Goal: Task Accomplishment & Management: Manage account settings

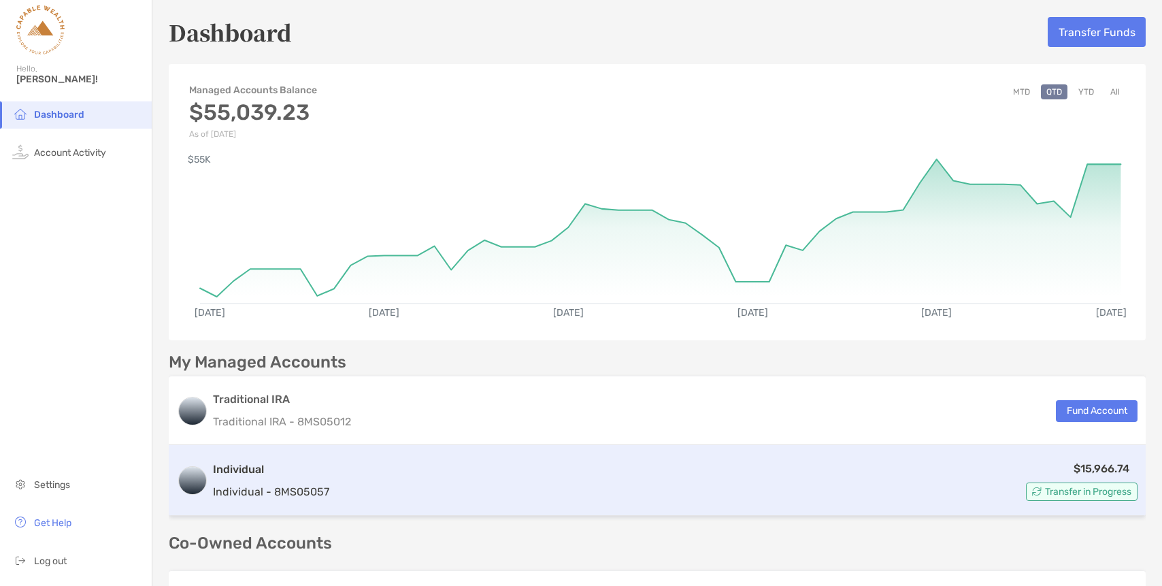
click at [598, 476] on div "$15,966.74 Transfer in Progress" at bounding box center [736, 480] width 803 height 41
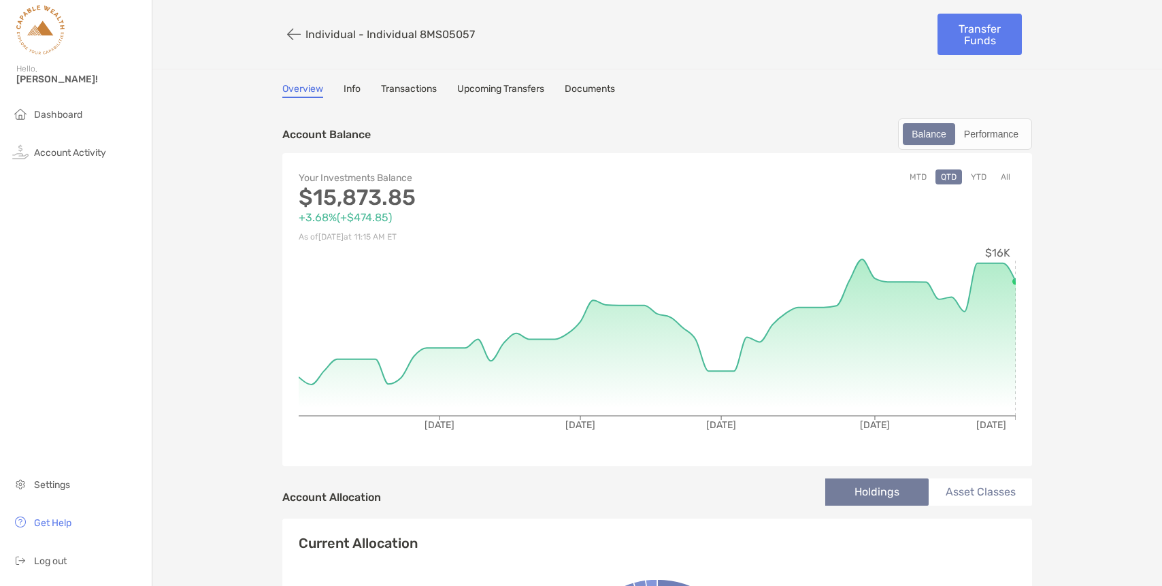
click at [916, 178] on button "MTD" at bounding box center [918, 176] width 28 height 15
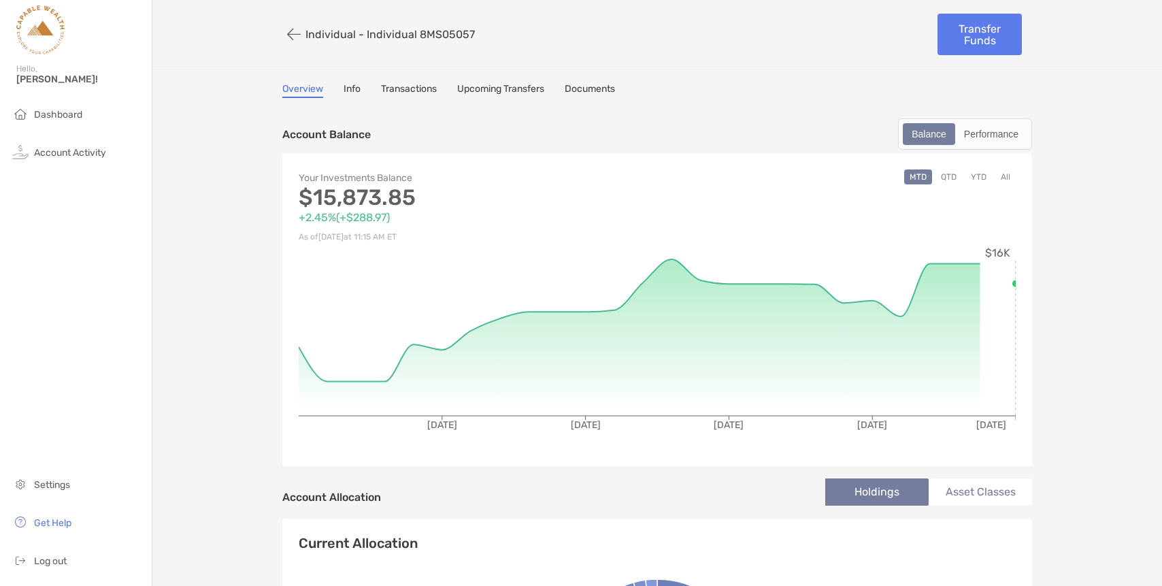
click at [969, 176] on button "YTD" at bounding box center [978, 176] width 27 height 15
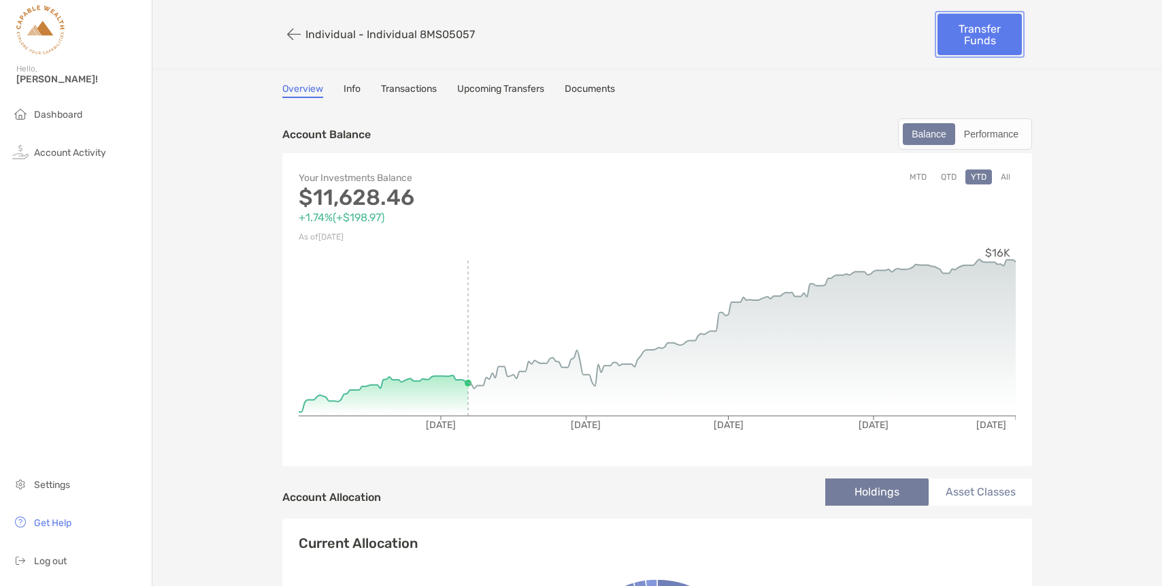
click at [978, 39] on link "Transfer Funds" at bounding box center [979, 34] width 84 height 41
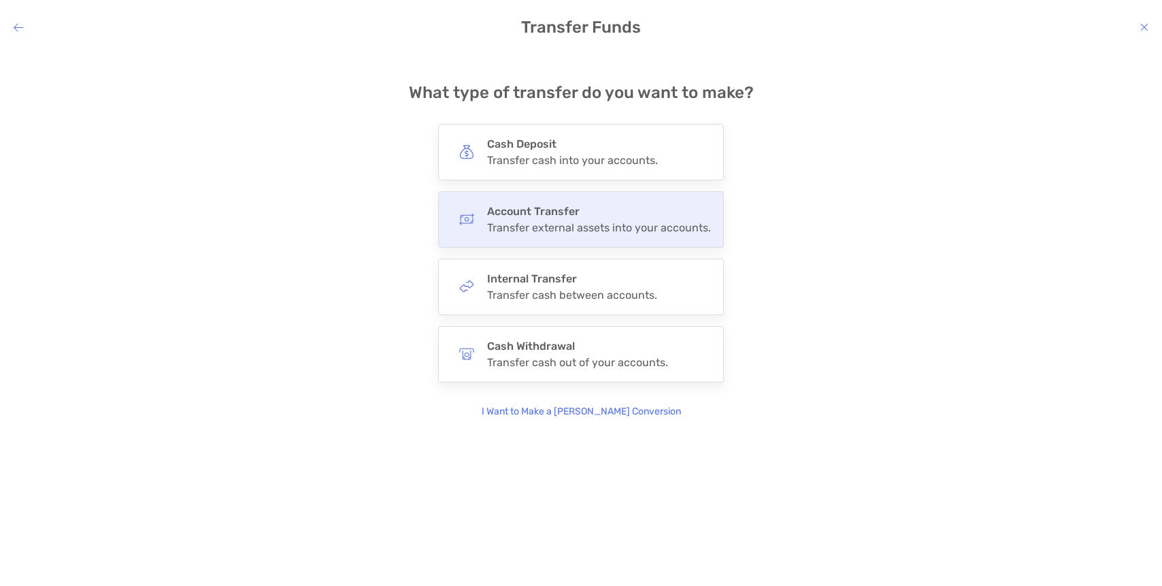
click at [562, 222] on div "Transfer external assets into your accounts." at bounding box center [599, 227] width 224 height 13
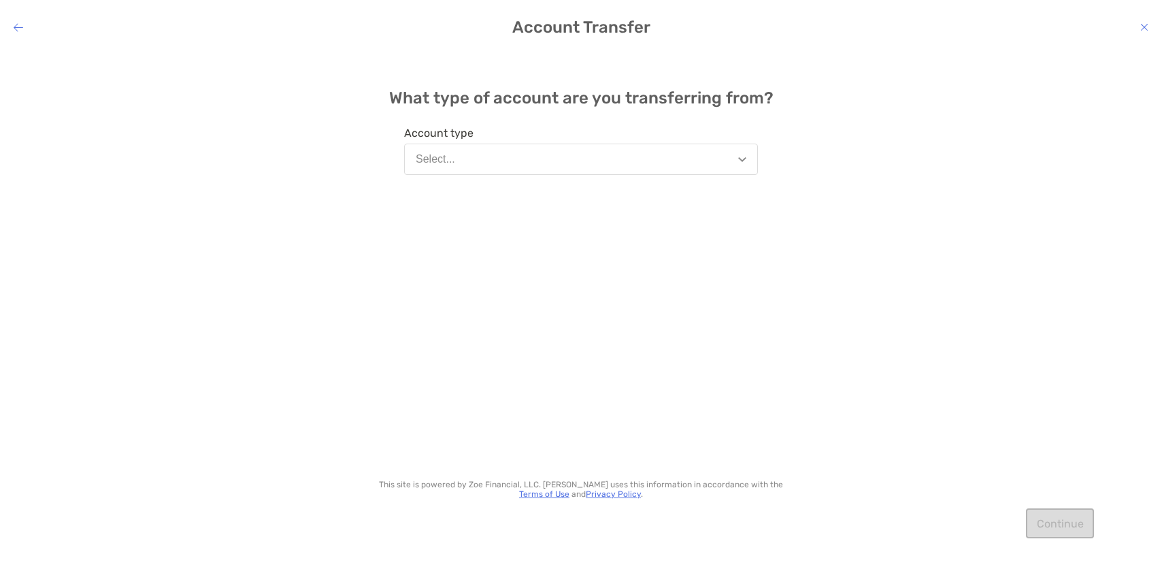
click at [576, 176] on div "Account type Select..." at bounding box center [581, 143] width 354 height 73
click at [571, 168] on button "Select..." at bounding box center [581, 159] width 354 height 31
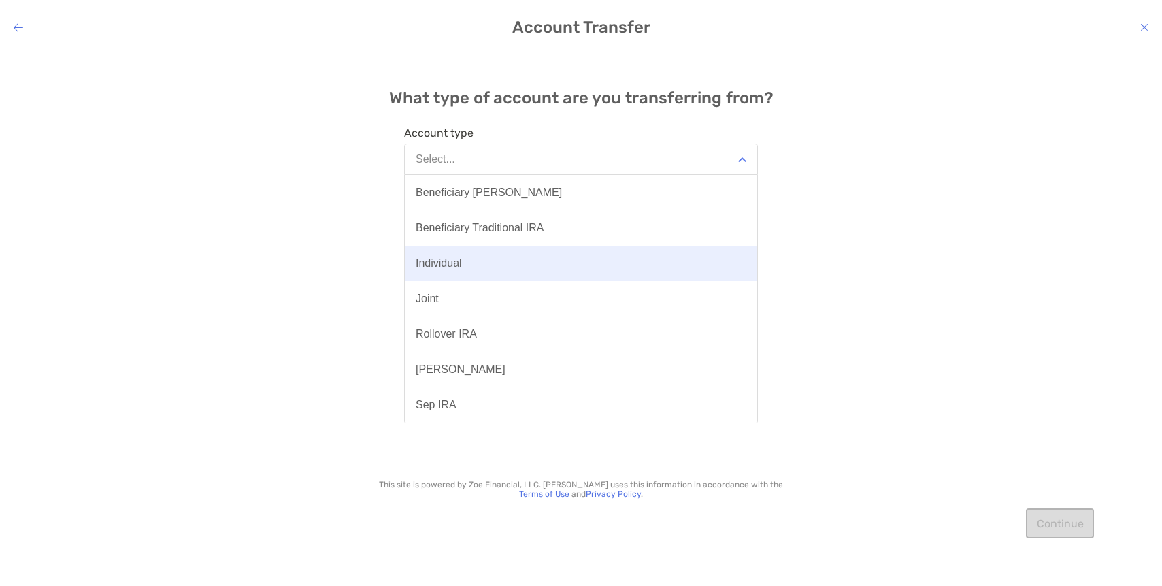
click at [597, 274] on button "Individual" at bounding box center [581, 263] width 352 height 35
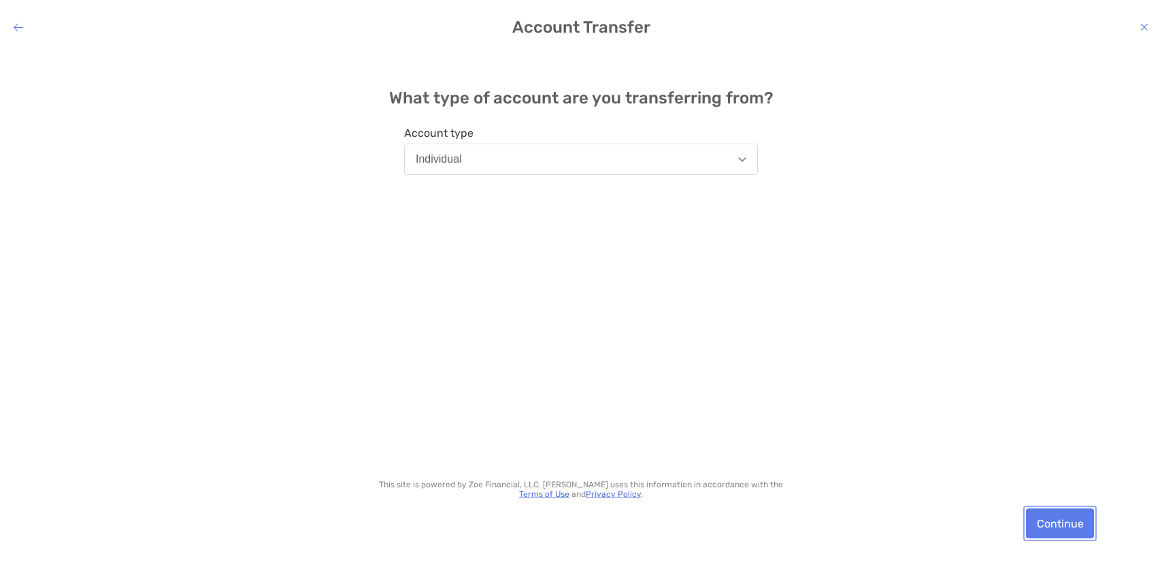
click at [1060, 520] on button "Continue" at bounding box center [1060, 523] width 68 height 30
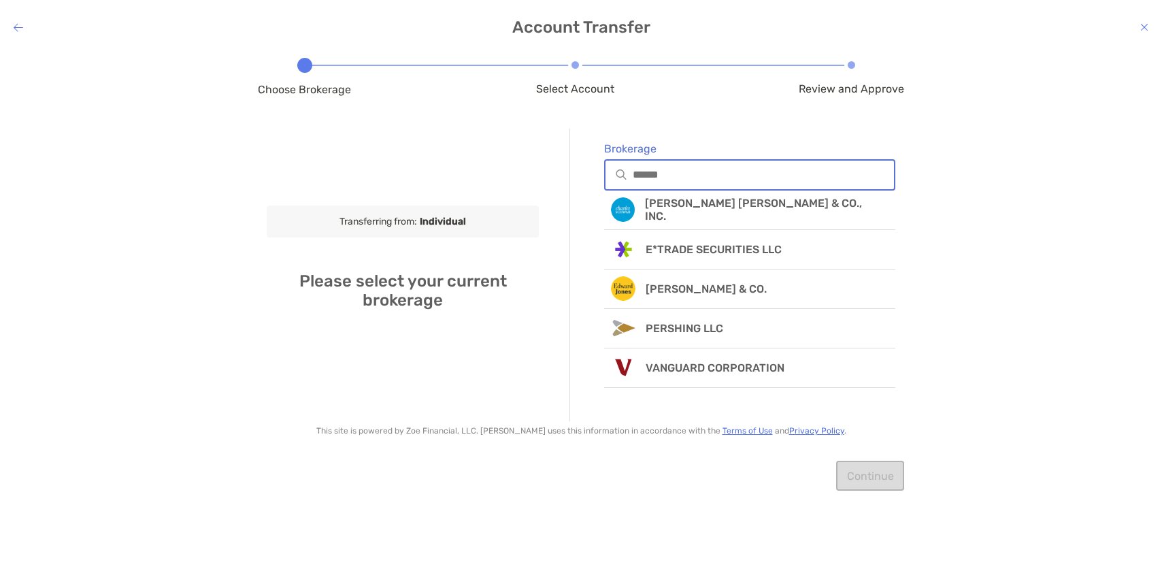
click at [733, 173] on input "Brokerage" at bounding box center [763, 175] width 261 height 12
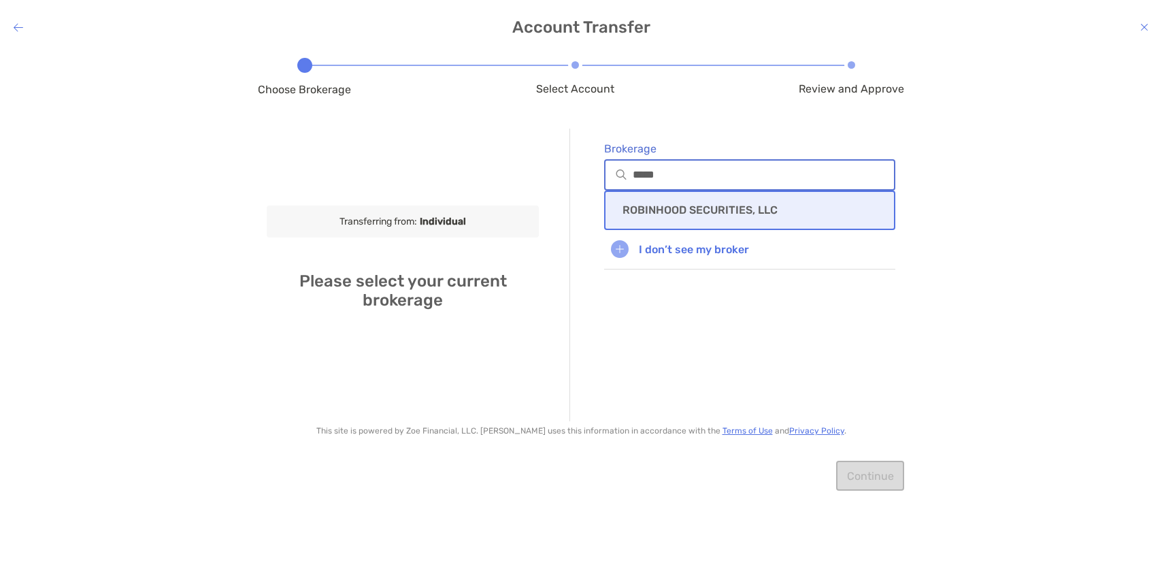
type input "*****"
click at [699, 207] on p "ROBINHOOD SECURITIES, LLC" at bounding box center [699, 209] width 155 height 13
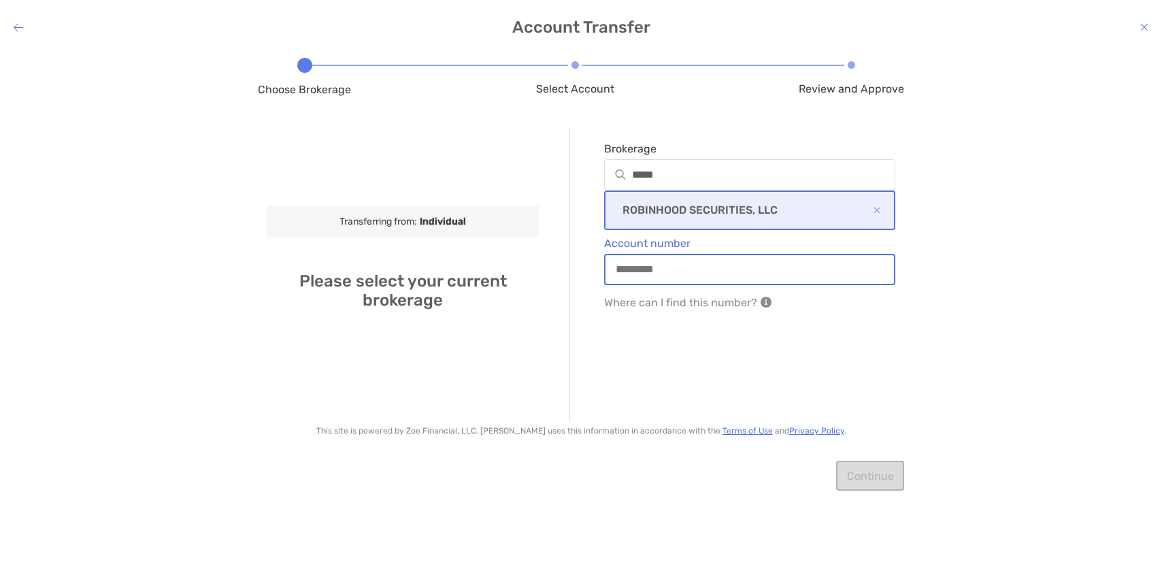
click at [732, 273] on input "Account number" at bounding box center [749, 269] width 288 height 12
type input "*********"
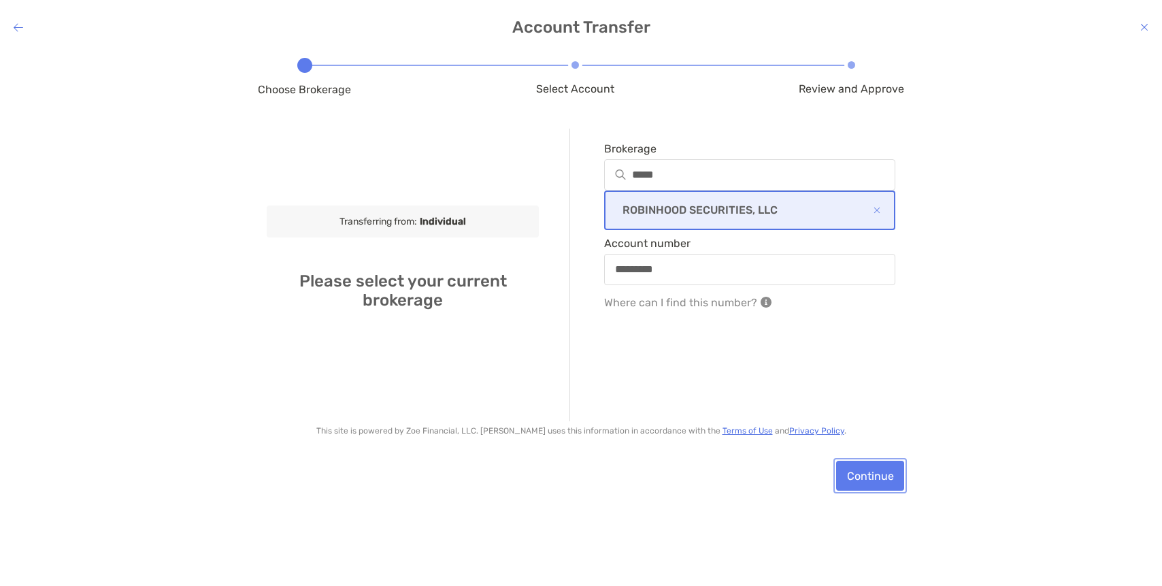
click at [864, 481] on button "Continue" at bounding box center [870, 476] width 68 height 30
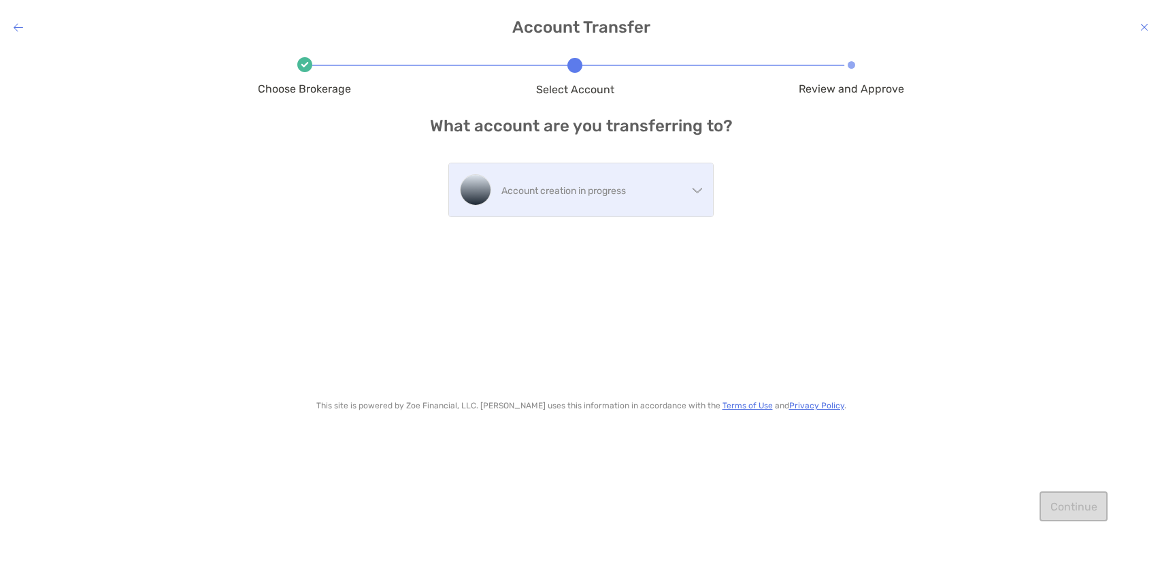
click at [654, 182] on p "Account creation in progress" at bounding box center [594, 190] width 186 height 17
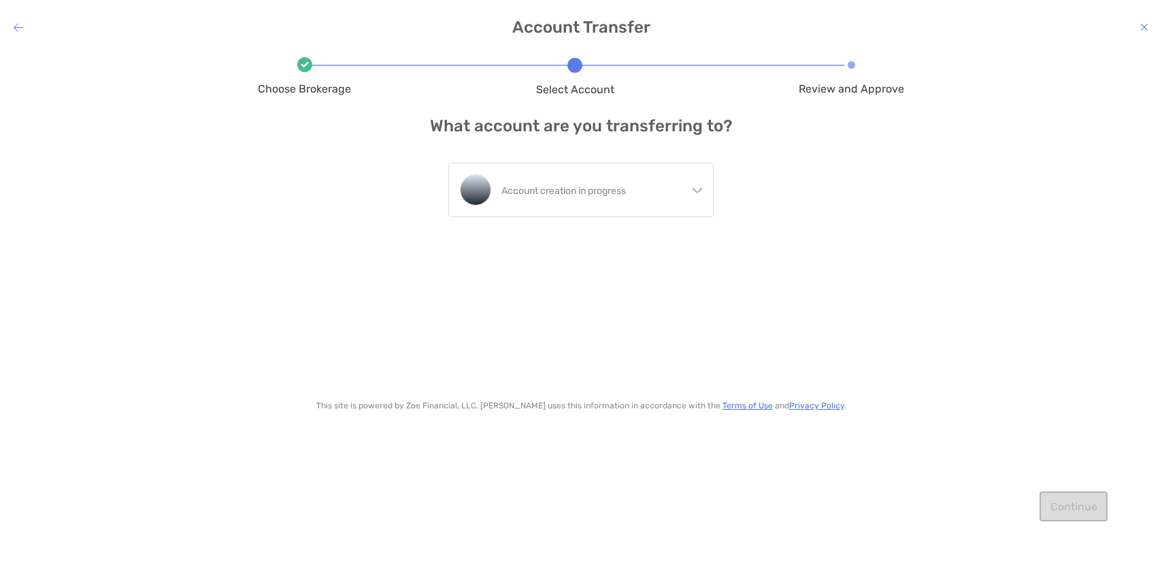
click at [775, 156] on div "Choose Brokerage Select Account Review and Approve What account are you transfe…" at bounding box center [581, 307] width 646 height 493
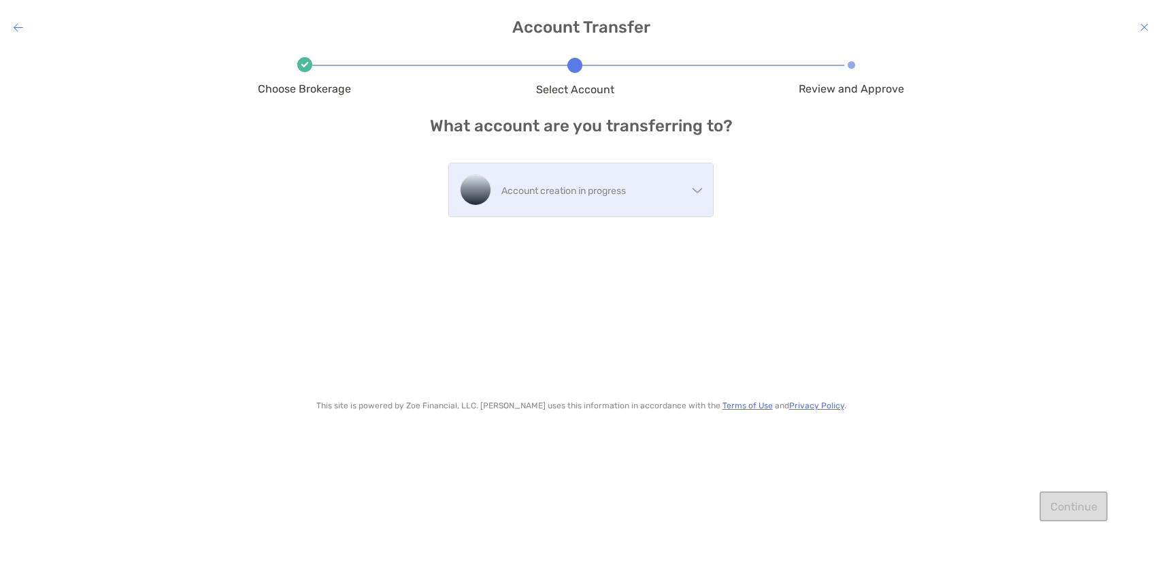
click at [682, 176] on div "Account creation in progress" at bounding box center [581, 189] width 264 height 53
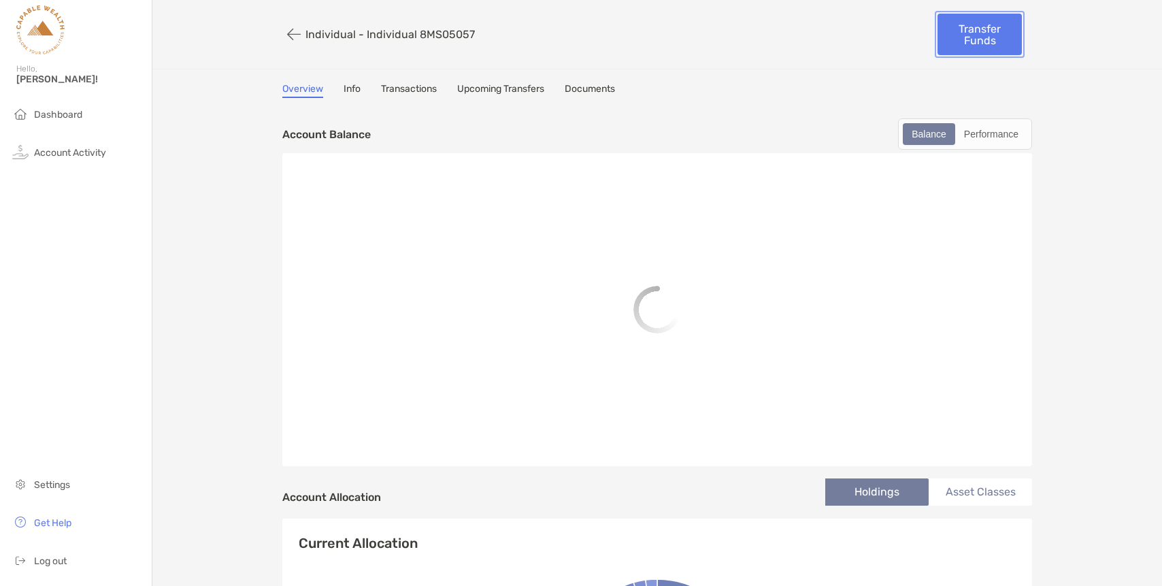
click at [965, 38] on link "Transfer Funds" at bounding box center [979, 34] width 84 height 41
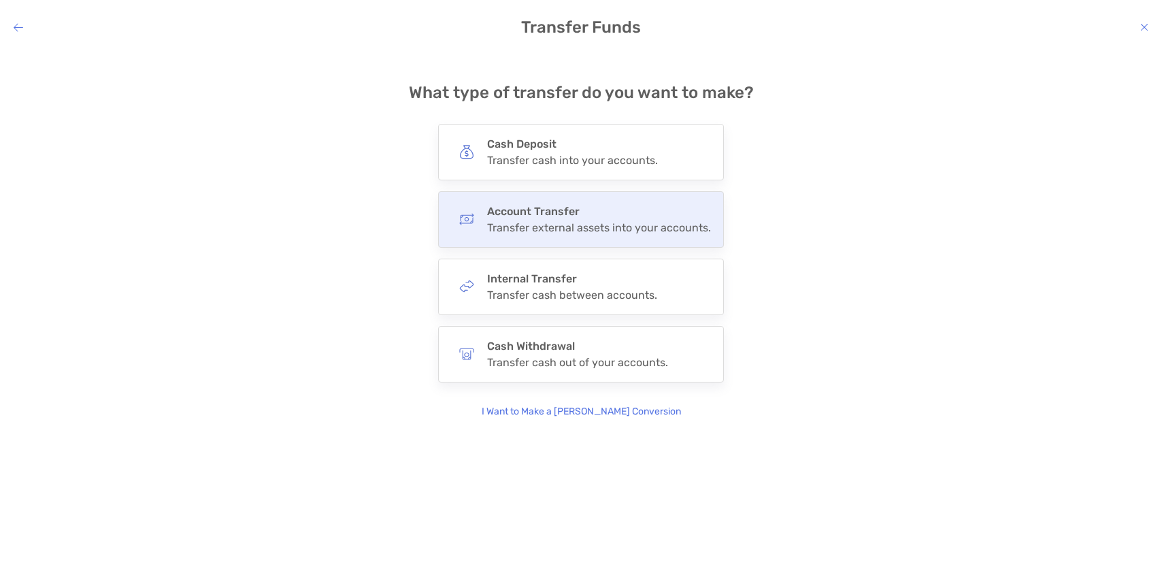
click at [595, 223] on div "Transfer external assets into your accounts." at bounding box center [599, 227] width 224 height 13
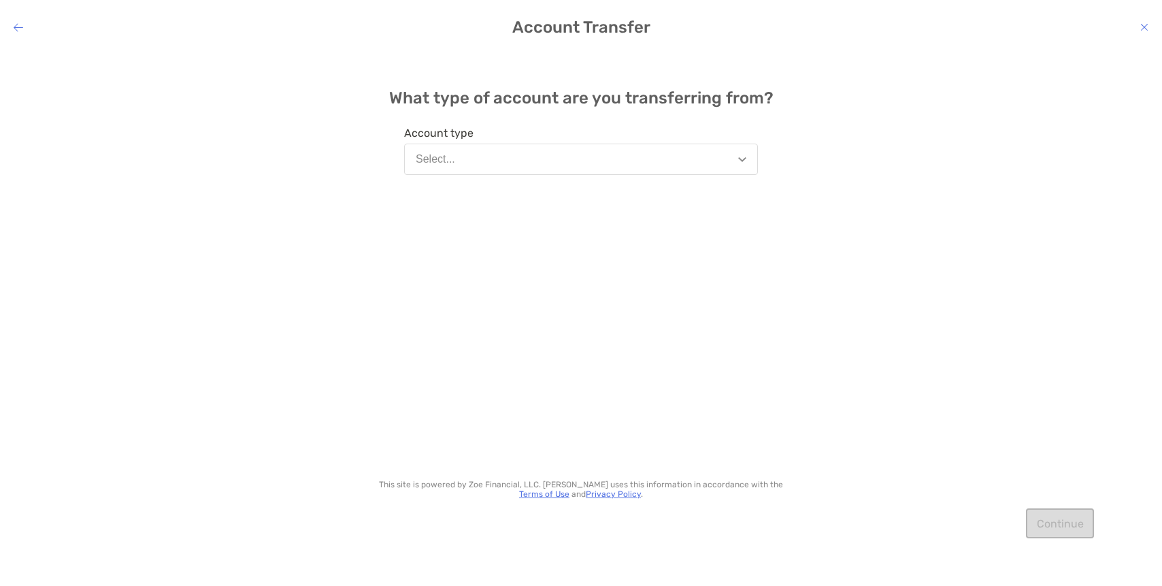
click at [563, 163] on button "Select..." at bounding box center [581, 159] width 354 height 31
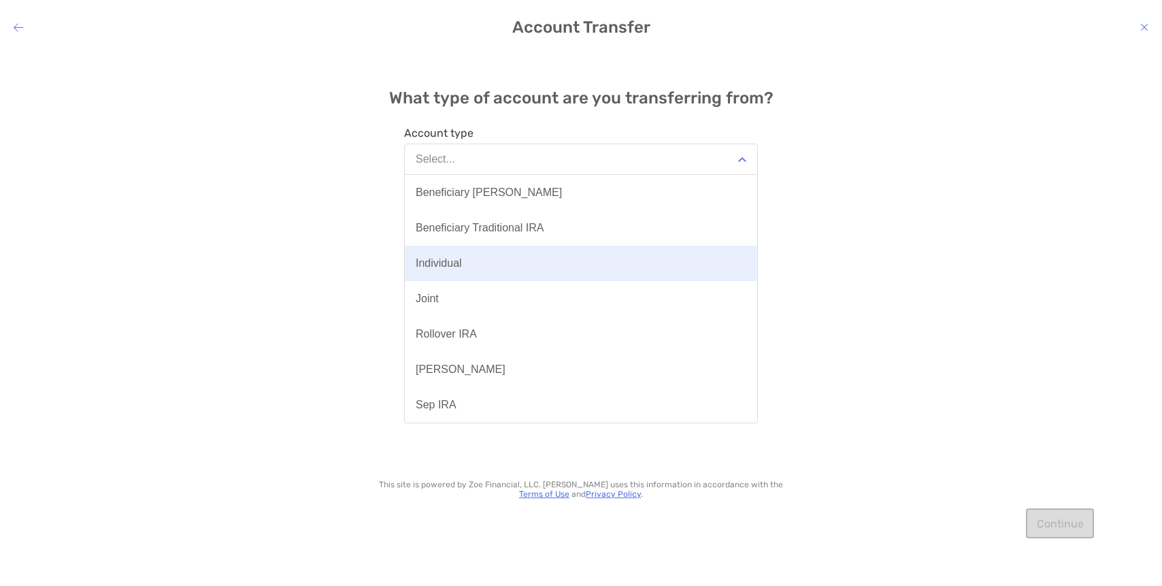
click at [485, 255] on button "Individual" at bounding box center [581, 263] width 352 height 35
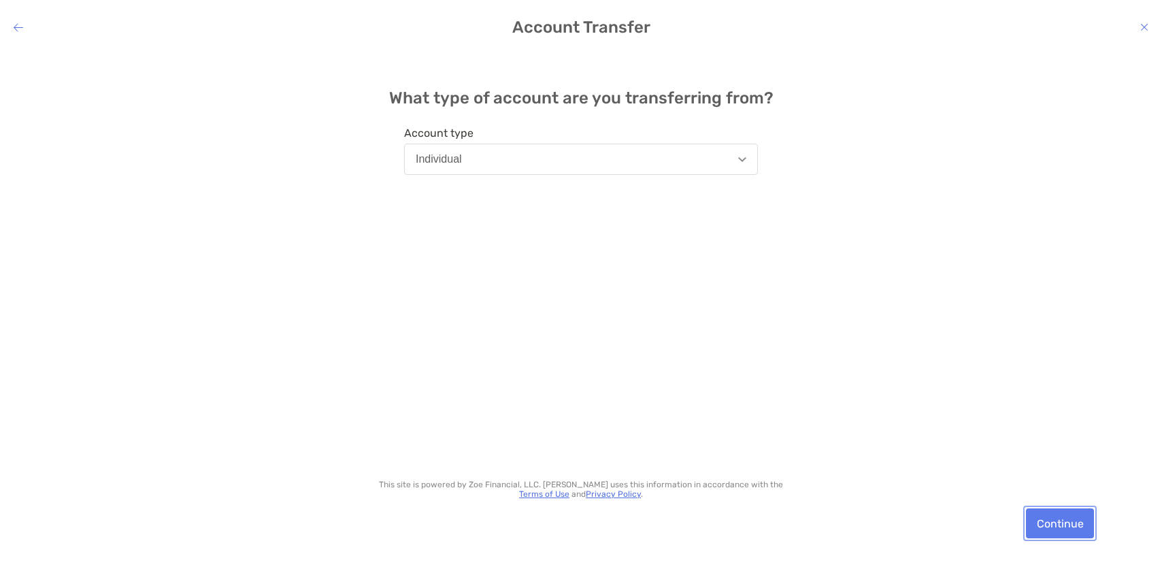
click at [1063, 527] on button "Continue" at bounding box center [1060, 523] width 68 height 30
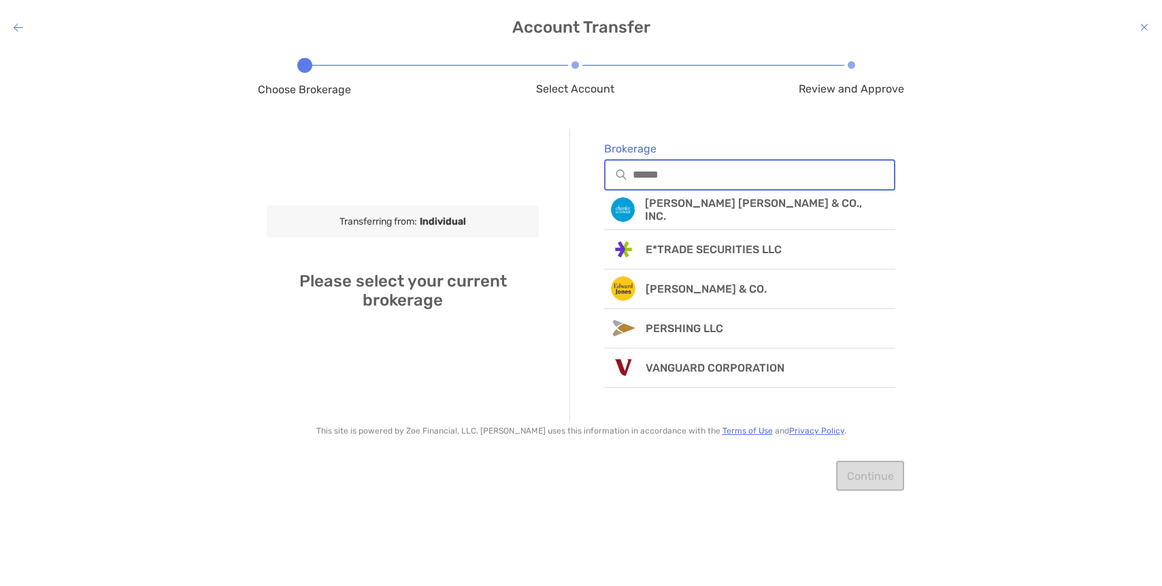
click at [637, 169] on input "Brokerage" at bounding box center [763, 175] width 261 height 12
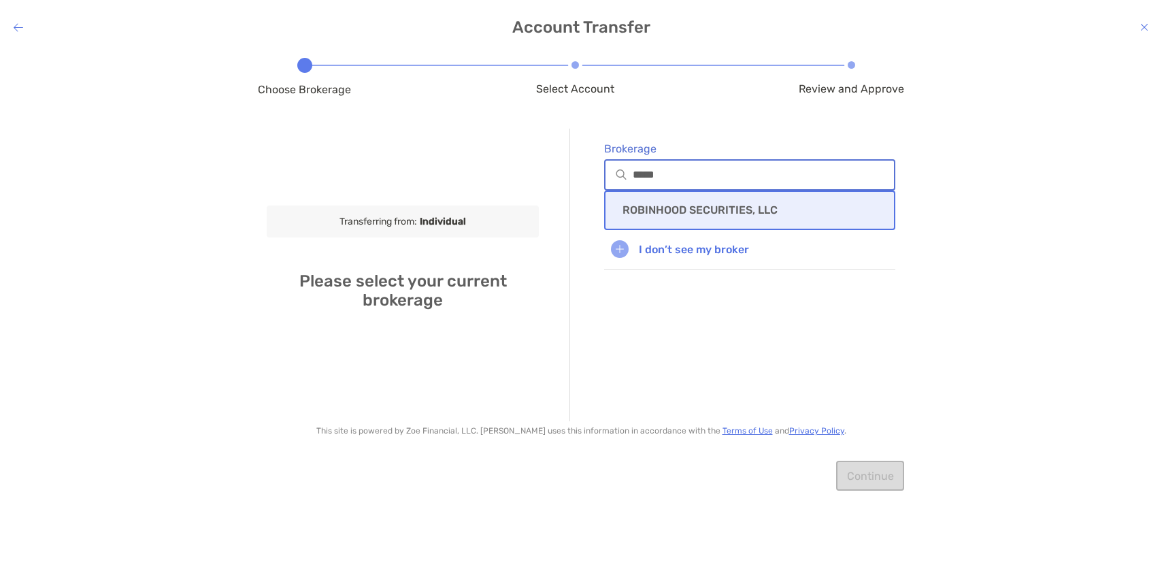
type input "*****"
click at [650, 211] on p "ROBINHOOD SECURITIES, LLC" at bounding box center [699, 209] width 155 height 13
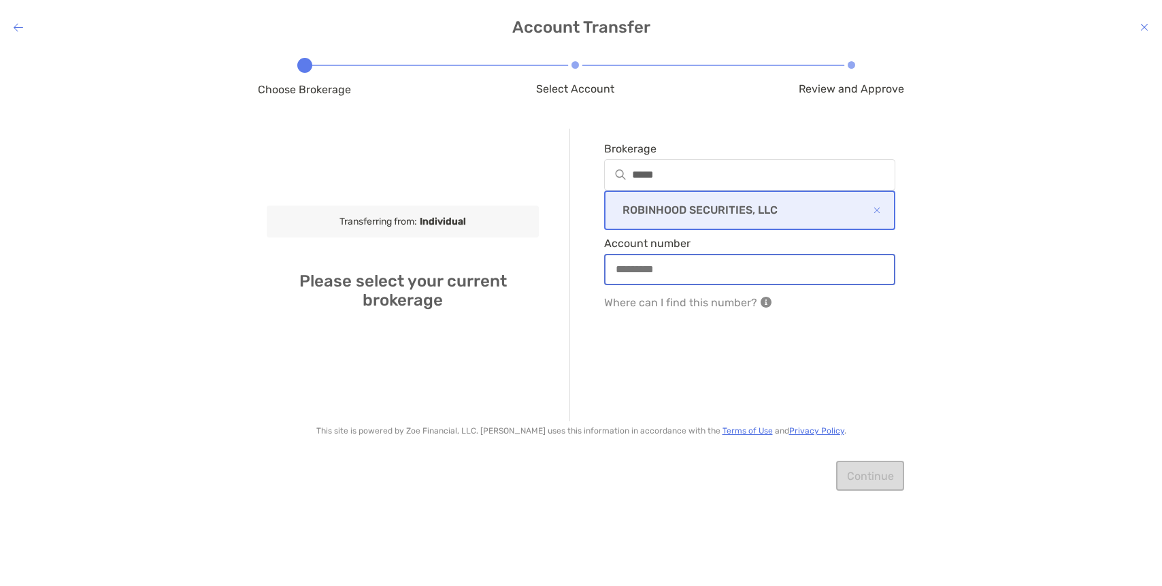
click at [686, 275] on input "Account number" at bounding box center [749, 269] width 288 height 12
click at [701, 269] on input "Account number" at bounding box center [749, 269] width 288 height 12
type input "*********"
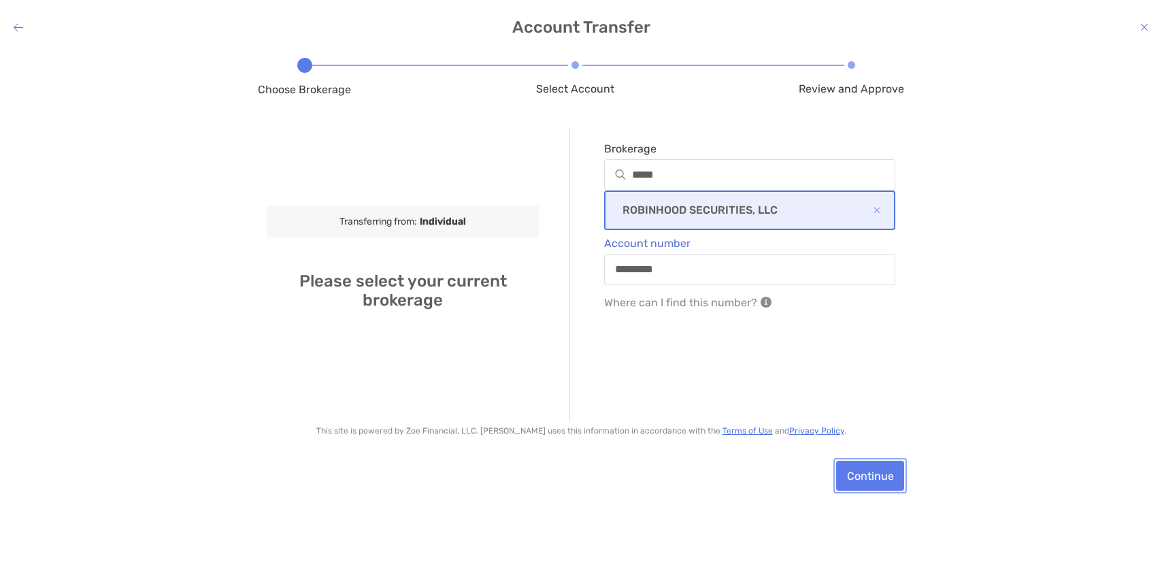
click at [876, 473] on button "Continue" at bounding box center [870, 476] width 68 height 30
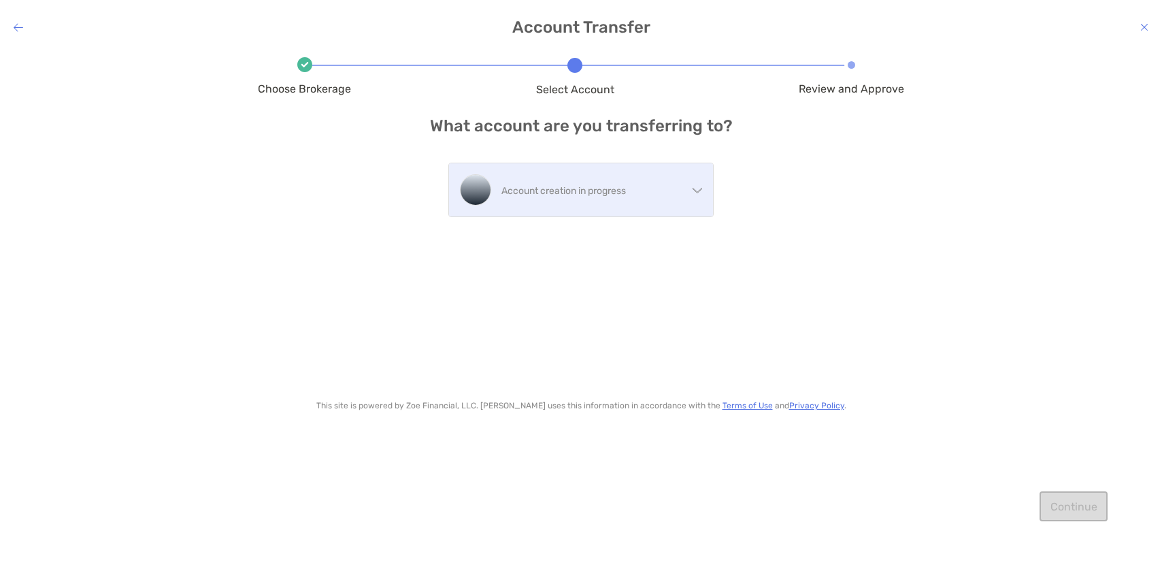
click at [691, 197] on div "Account creation in progress" at bounding box center [581, 189] width 264 height 53
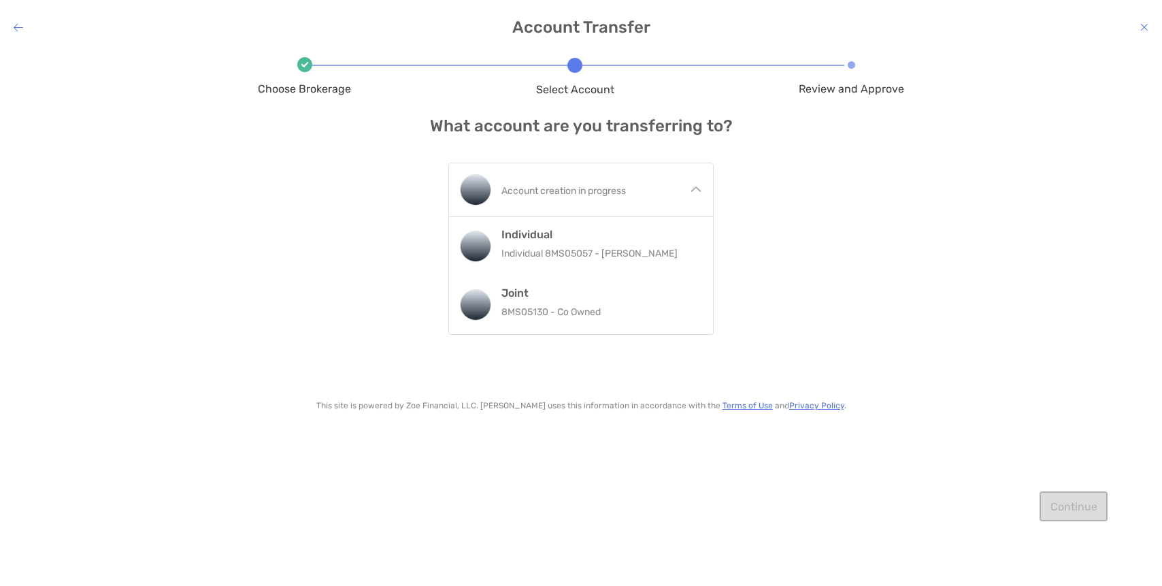
click at [755, 210] on div "Choose Brokerage Select Account Review and Approve What account are you transfe…" at bounding box center [581, 307] width 646 height 493
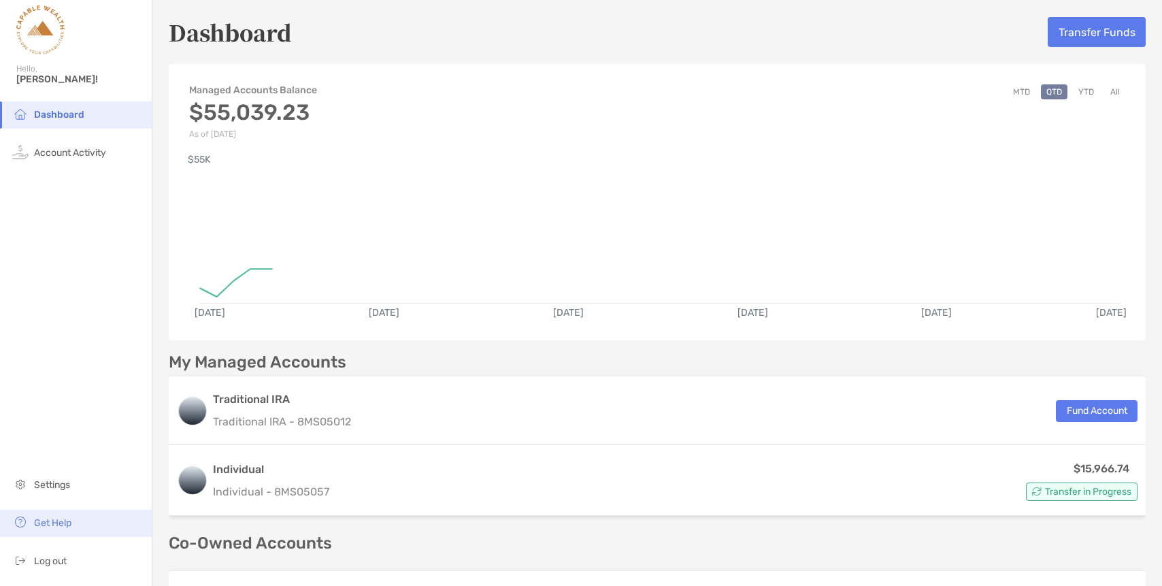
click at [54, 522] on span "Get Help" at bounding box center [52, 523] width 37 height 12
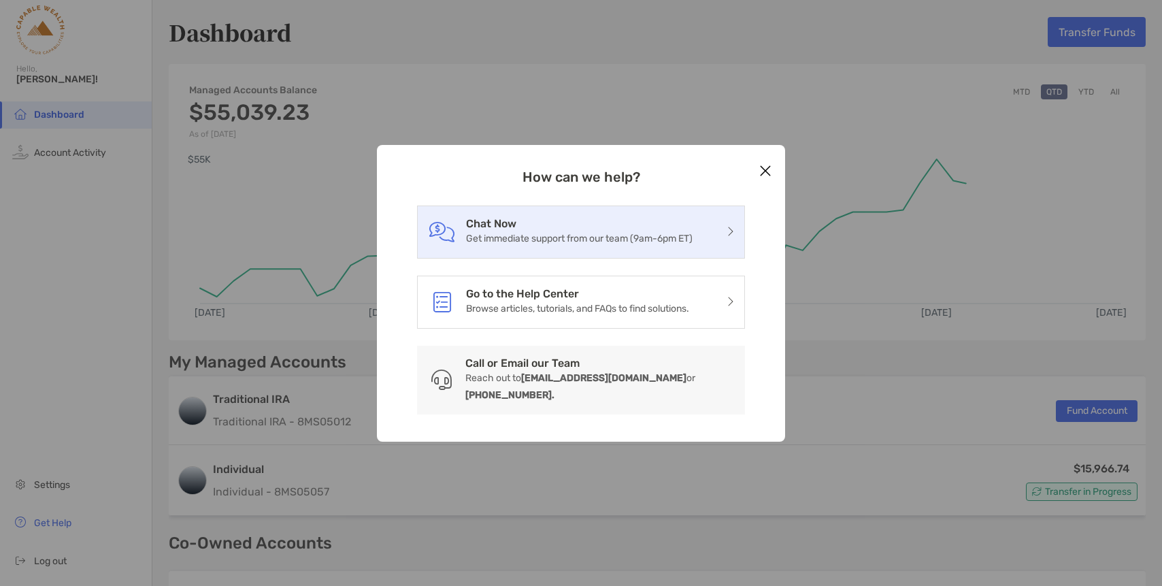
click at [515, 247] on p "Get immediate support from our team (9am-6pm ET)" at bounding box center [579, 238] width 227 height 17
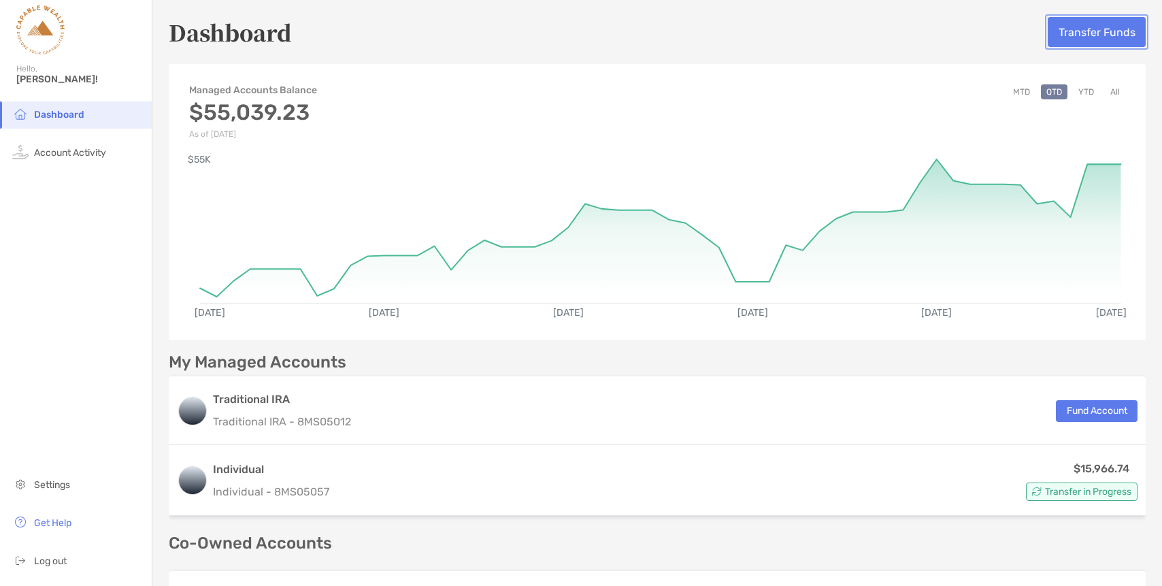
click at [1105, 31] on button "Transfer Funds" at bounding box center [1097, 32] width 98 height 30
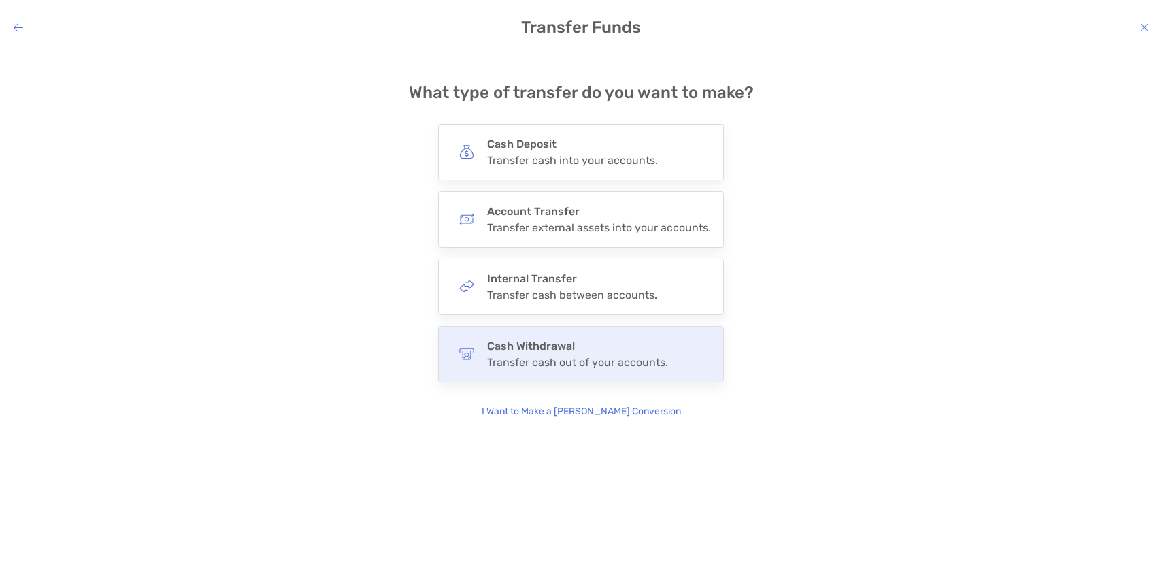
click at [632, 363] on div "Transfer cash out of your accounts." at bounding box center [577, 362] width 181 height 13
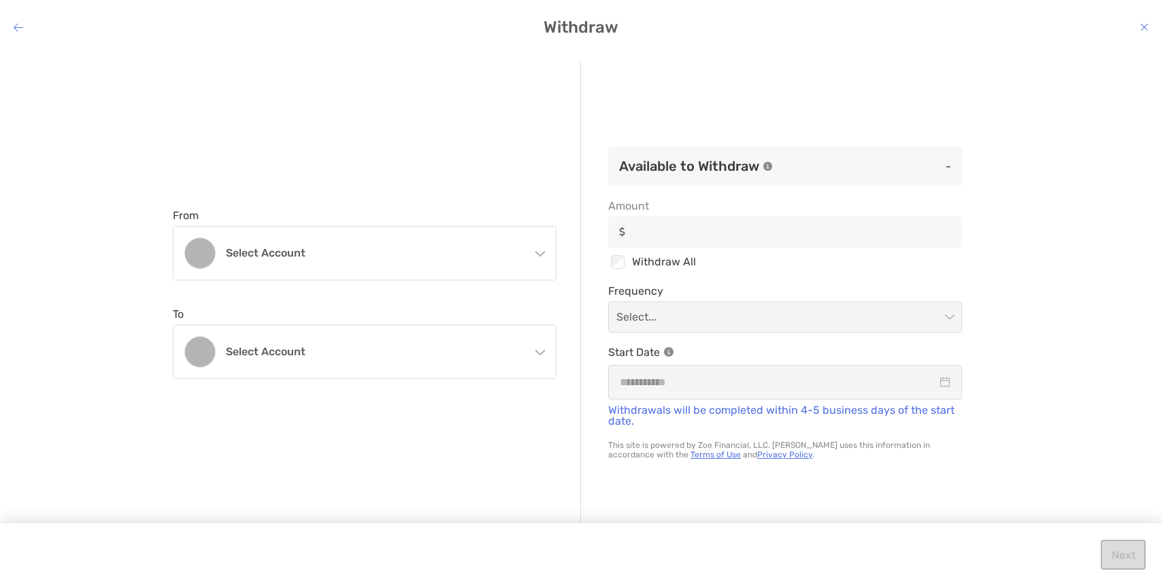
click at [18, 29] on icon "modal" at bounding box center [19, 27] width 10 height 11
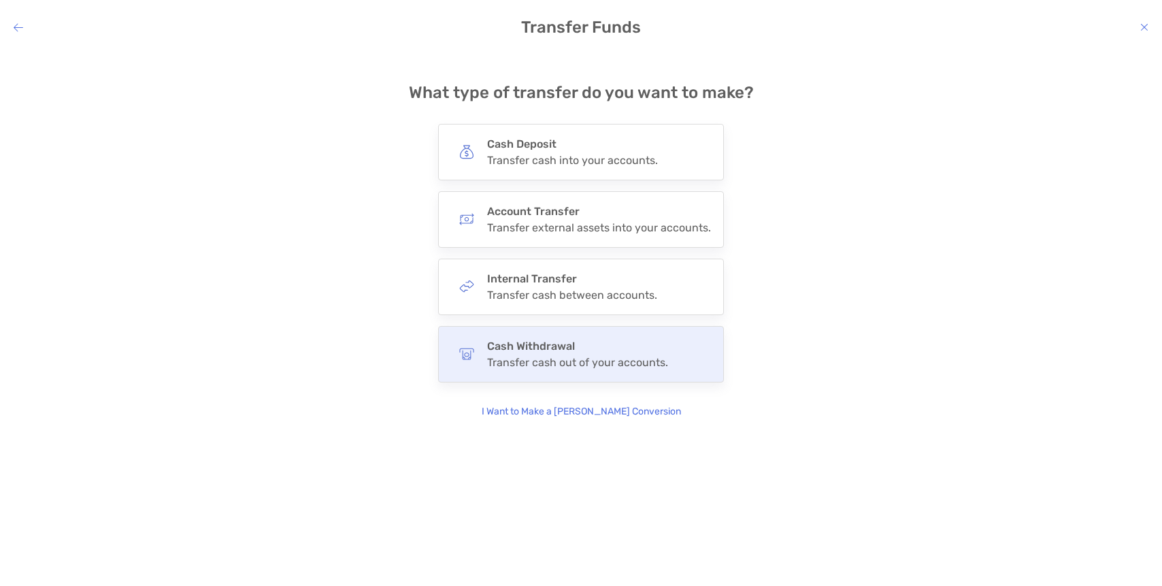
click at [526, 356] on div "Transfer cash out of your accounts." at bounding box center [577, 362] width 181 height 13
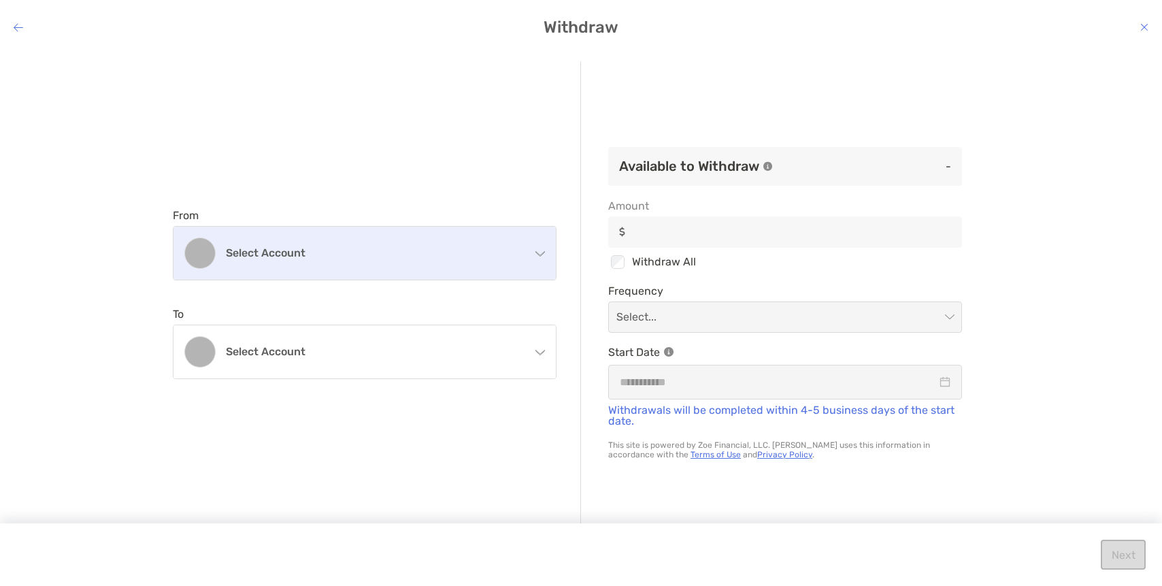
click at [422, 259] on div "Select account" at bounding box center [364, 253] width 382 height 53
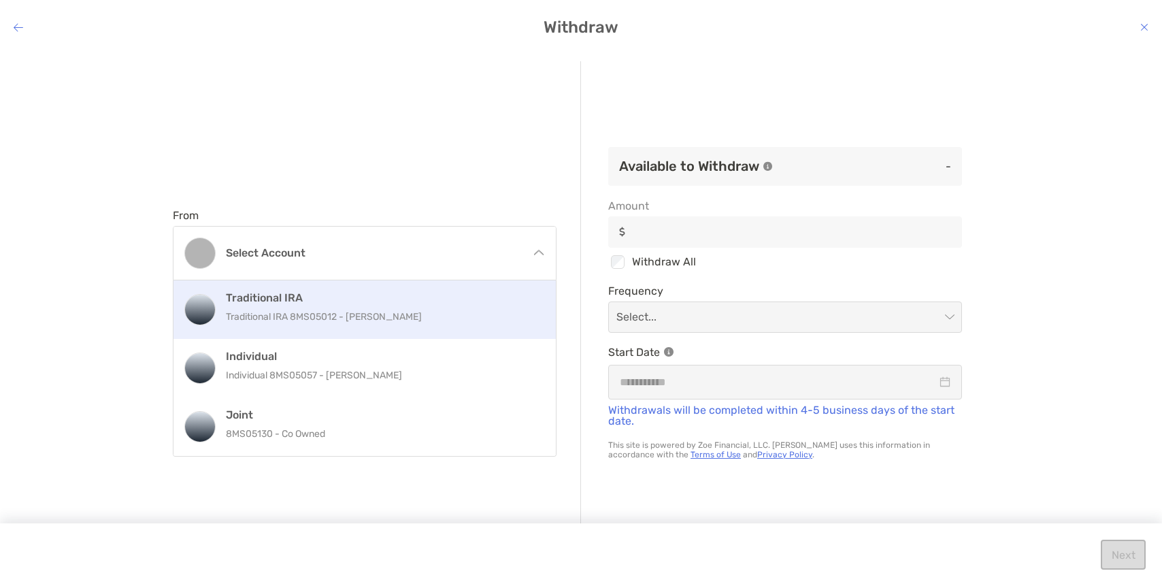
click at [420, 306] on div "Traditional IRA Traditional IRA 8MS05012 - Loren Dent" at bounding box center [379, 309] width 307 height 37
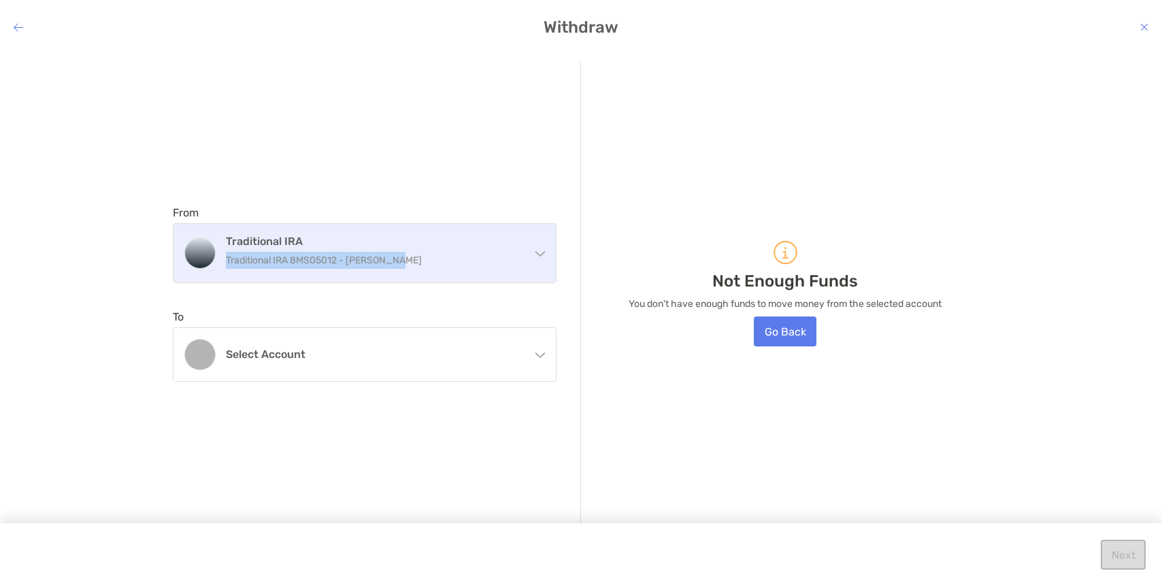
click at [438, 252] on p "Traditional IRA 8MS05012 - Loren Dent" at bounding box center [373, 260] width 294 height 17
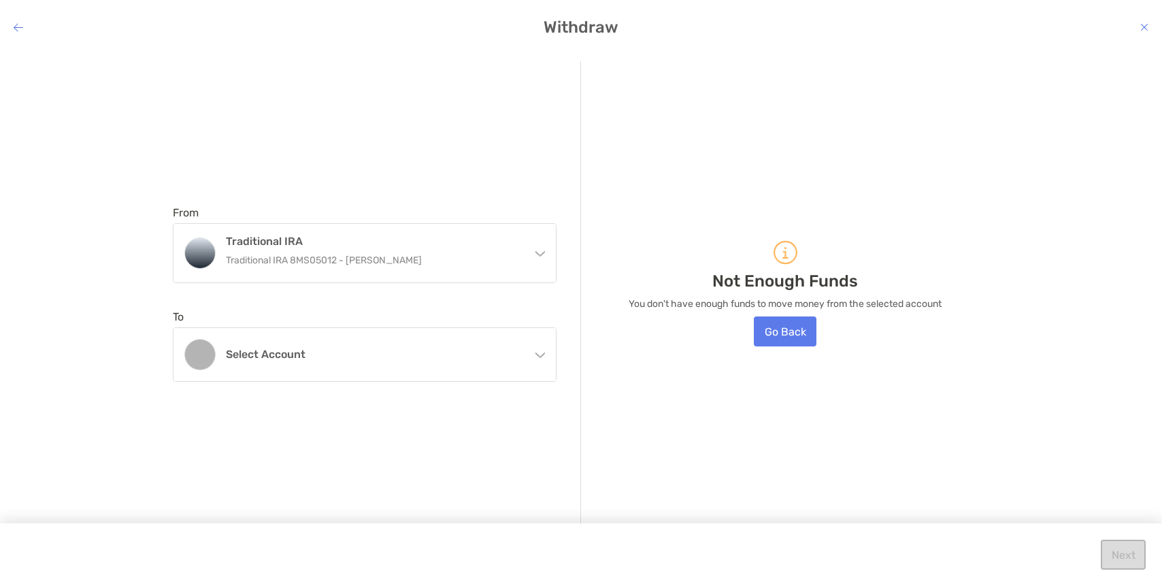
click at [414, 150] on div "From Traditional IRA Traditional IRA 8MS05012 - Loren Dent Traditional IRA Trad…" at bounding box center [377, 293] width 408 height 465
click at [11, 31] on h4 "Withdraw" at bounding box center [581, 27] width 1162 height 19
click at [14, 29] on icon "modal" at bounding box center [19, 27] width 10 height 11
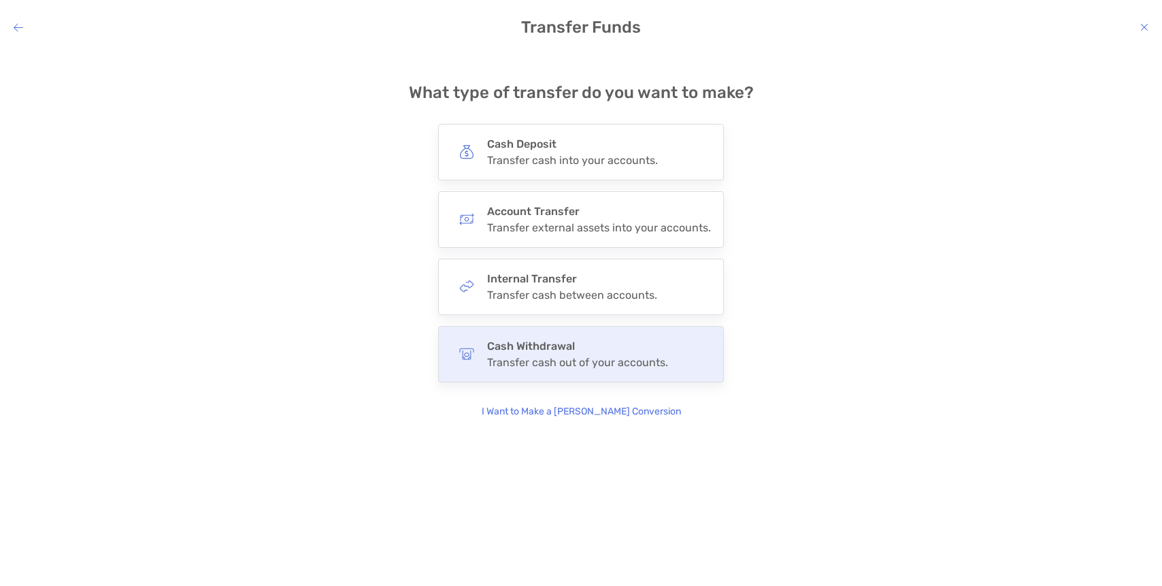
click at [580, 345] on h4 "Cash Withdrawal" at bounding box center [577, 345] width 181 height 13
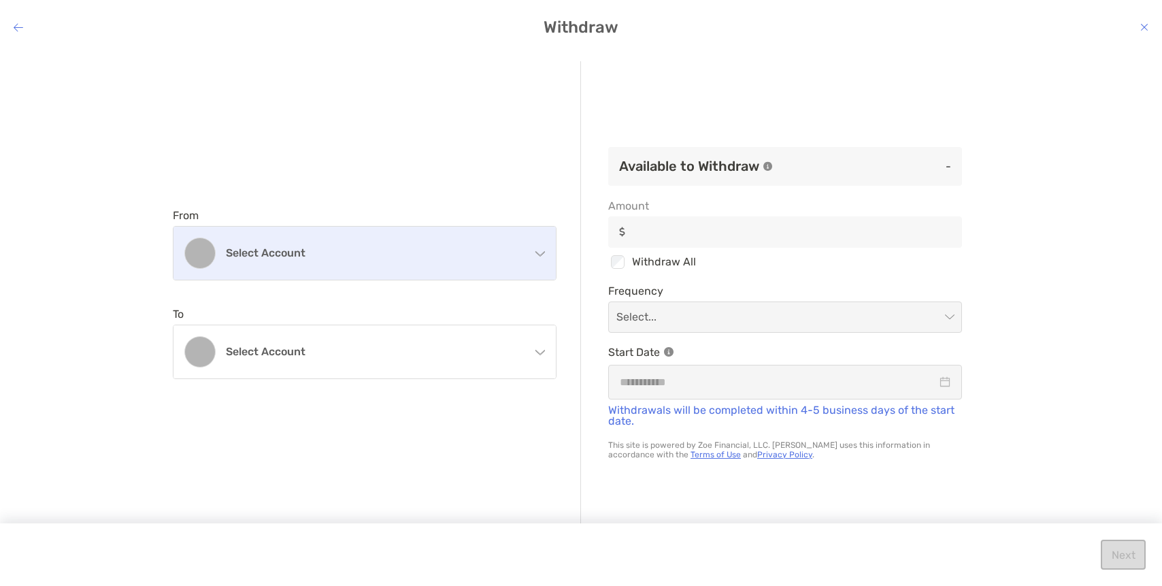
click at [418, 273] on div "Select account" at bounding box center [364, 253] width 382 height 53
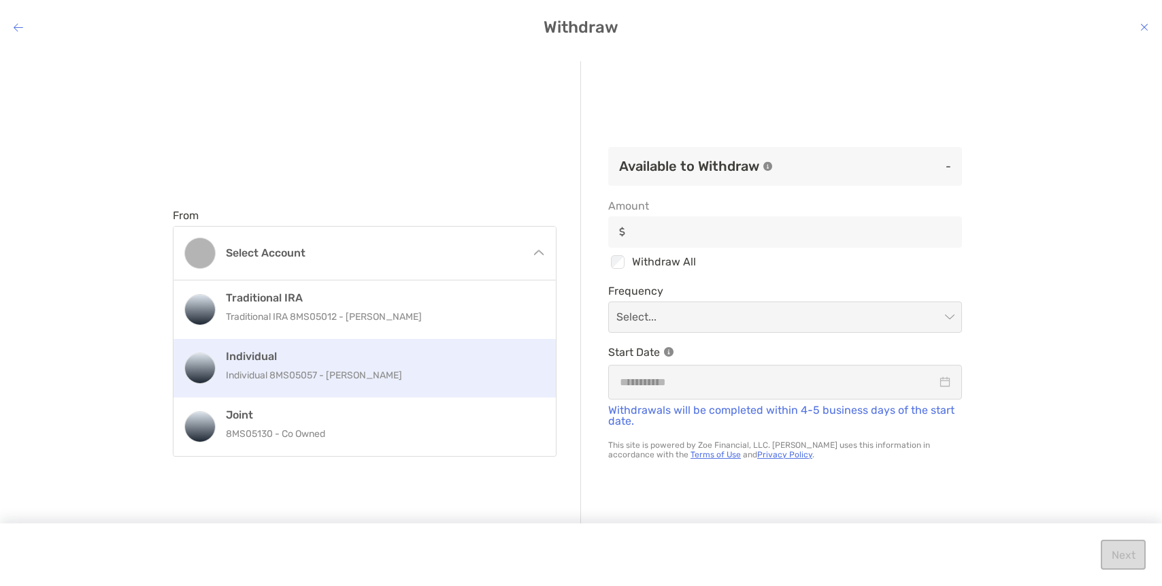
click at [392, 364] on div "Individual Individual 8MS05057 - Loren Dent" at bounding box center [379, 368] width 307 height 37
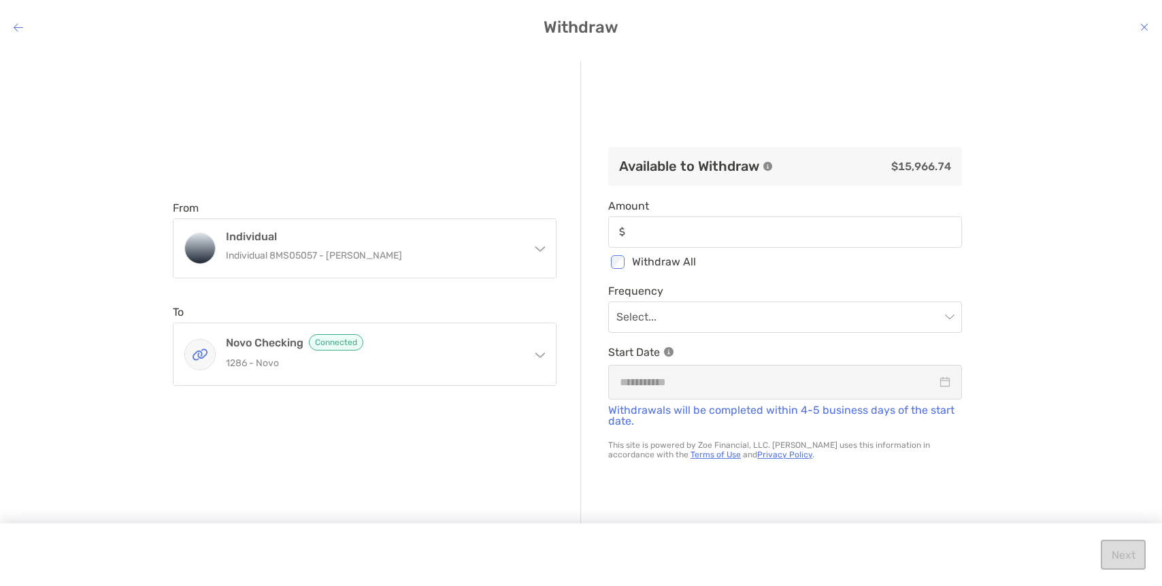
type input "*********"
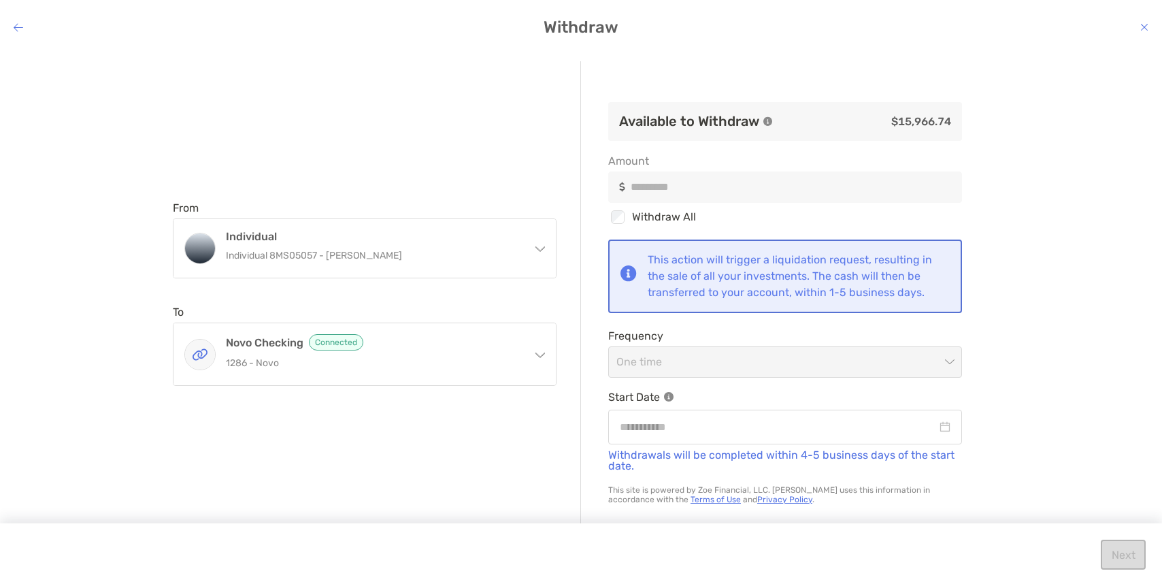
click at [19, 26] on icon "modal" at bounding box center [19, 27] width 10 height 11
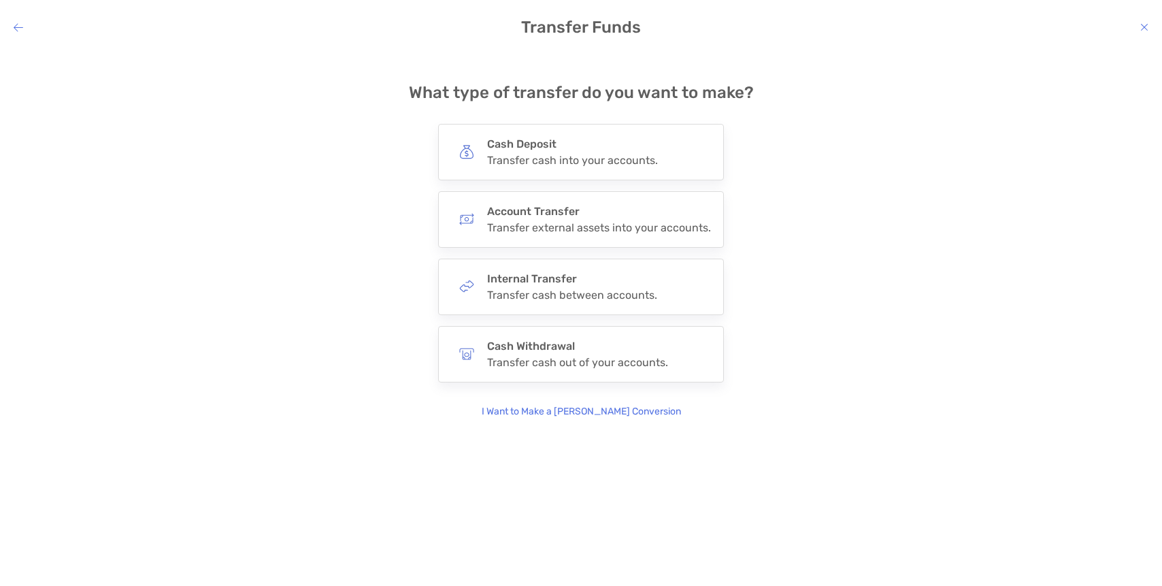
click at [20, 27] on icon "modal" at bounding box center [19, 27] width 10 height 11
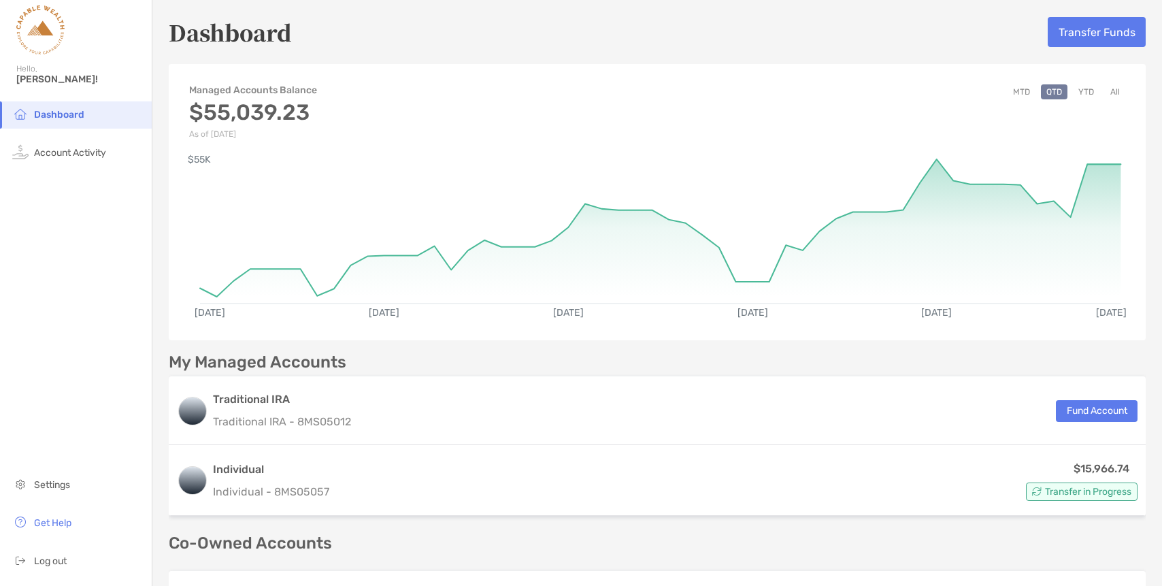
click at [30, 26] on img at bounding box center [40, 29] width 48 height 49
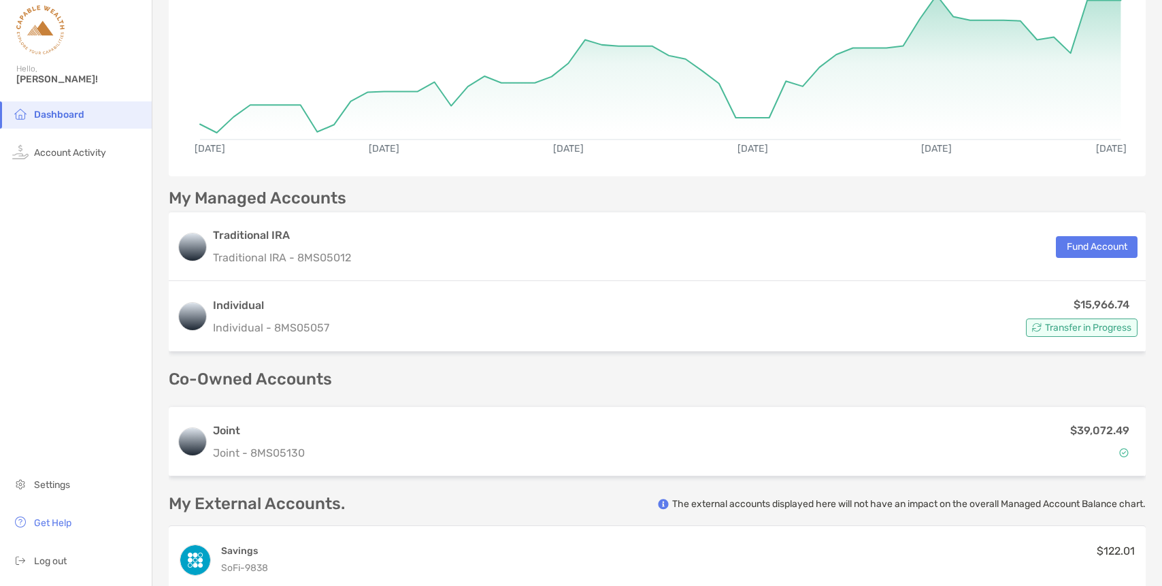
scroll to position [244, 0]
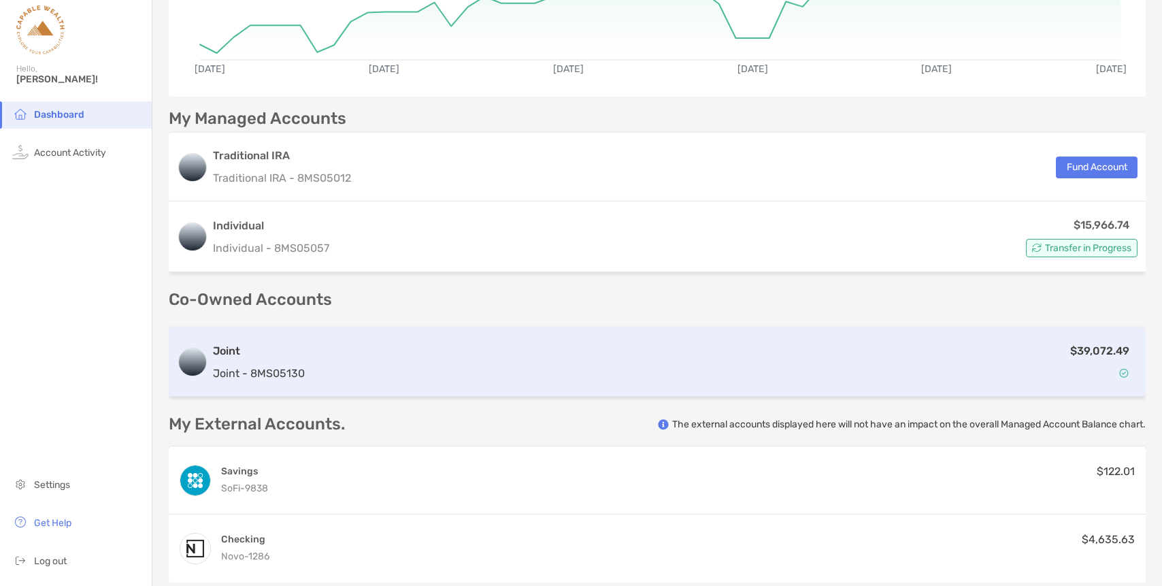
click at [955, 373] on div "$39,072.49" at bounding box center [723, 361] width 827 height 39
